Goal: Navigation & Orientation: Go to known website

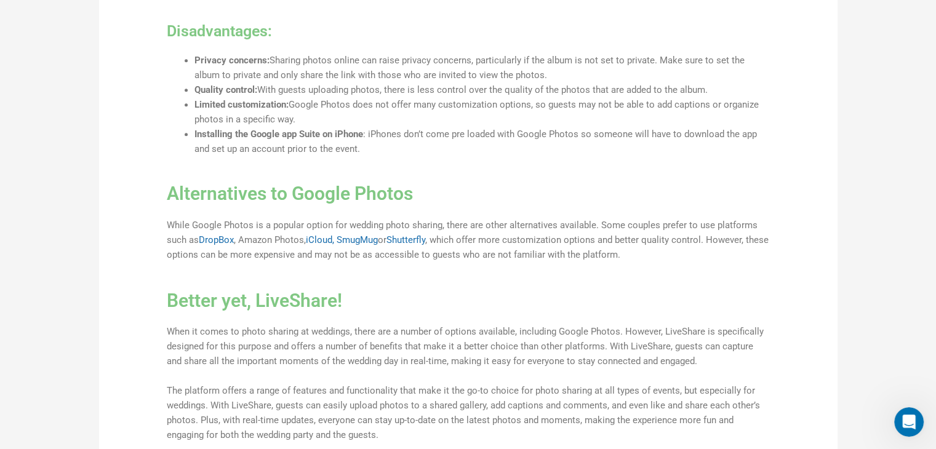
scroll to position [1438, 0]
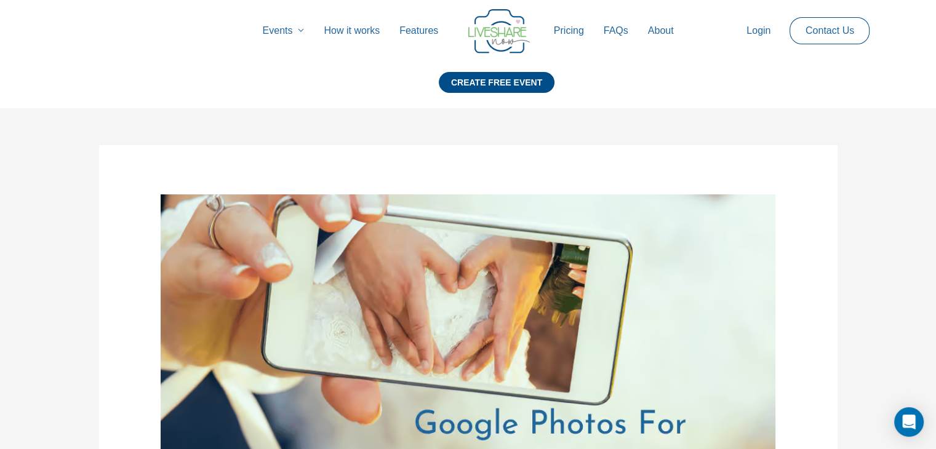
click at [492, 26] on img at bounding box center [499, 31] width 62 height 44
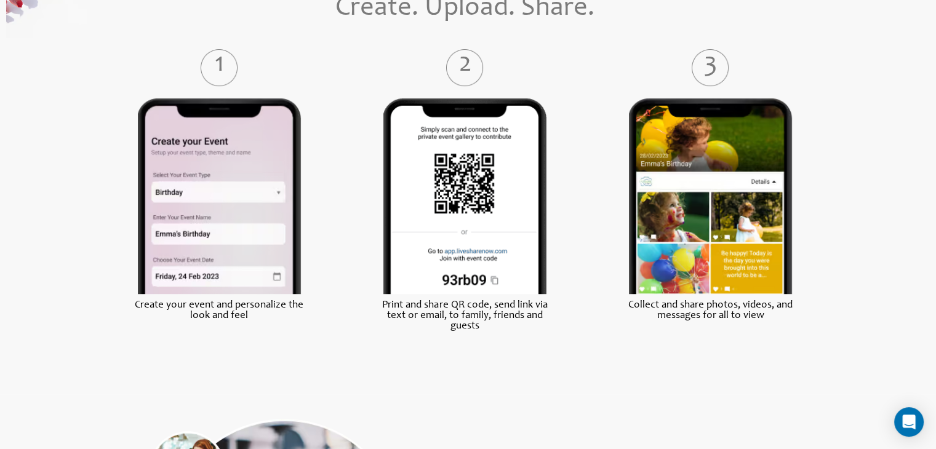
scroll to position [569, 0]
